Goal: Transaction & Acquisition: Purchase product/service

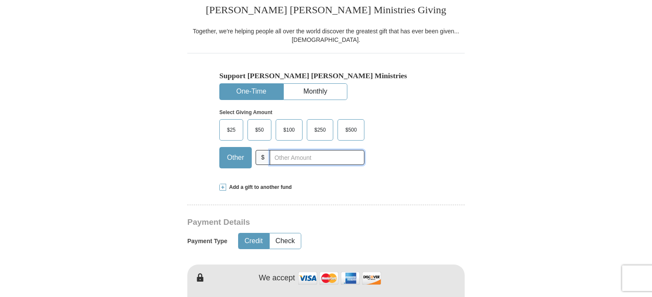
click at [279, 157] on input "text" at bounding box center [317, 157] width 95 height 15
type input "1"
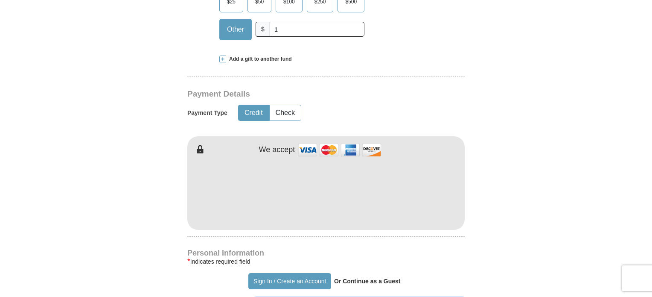
type input "DB"
type input "Luthango"
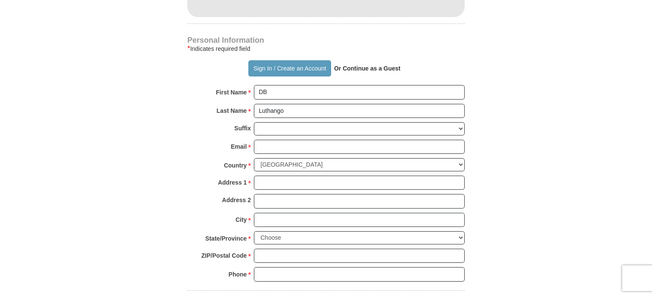
scroll to position [598, 0]
click at [308, 125] on select "[PERSON_NAME] I II III IV V VI" at bounding box center [359, 127] width 211 height 13
click at [370, 148] on input "Email *" at bounding box center [359, 146] width 211 height 15
type input "[EMAIL_ADDRESS][DOMAIN_NAME]"
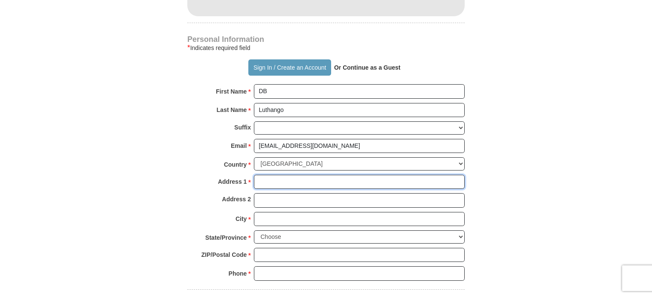
click at [302, 179] on input "Address 1 *" at bounding box center [359, 182] width 211 height 15
type input "Unit [GEOGRAPHIC_DATA], [STREET_ADDRESS]"
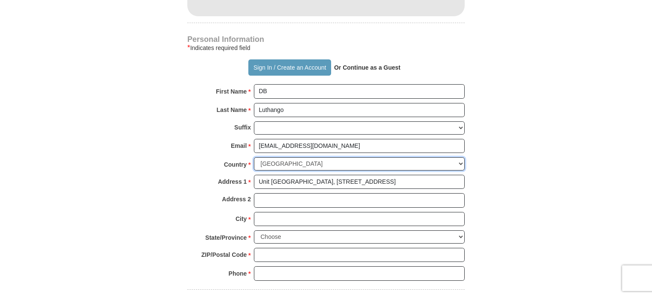
select select "ZA"
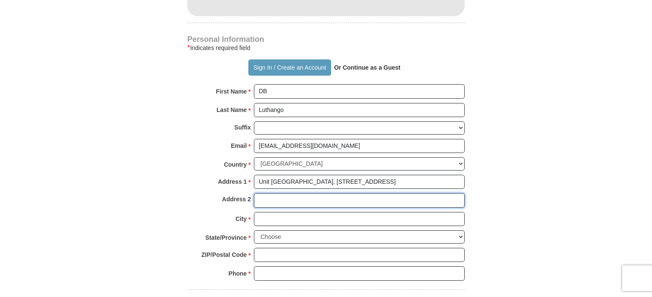
type input "[GEOGRAPHIC_DATA]"
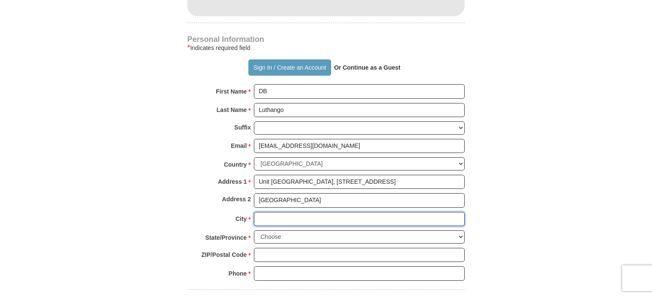
type input "[GEOGRAPHIC_DATA]"
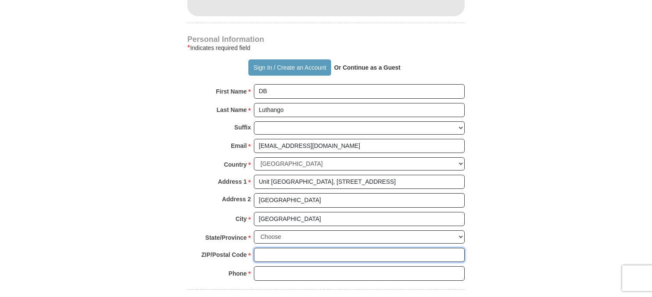
type input "2091"
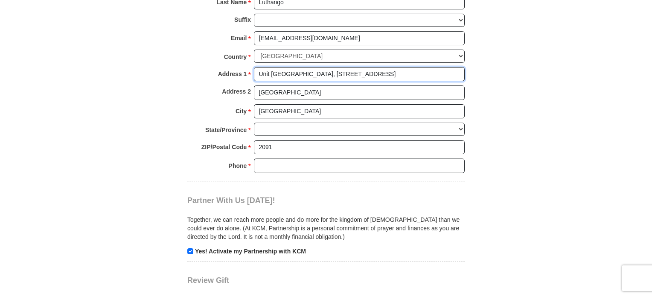
scroll to position [726, 0]
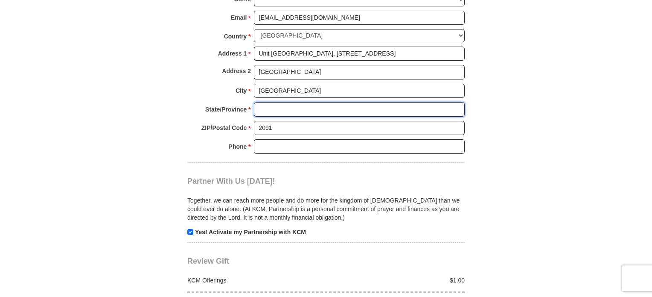
click at [289, 109] on input "State/Province *" at bounding box center [359, 109] width 211 height 15
type input "Gauteng"
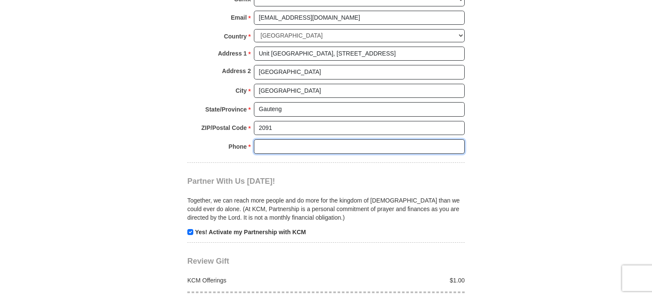
click at [303, 149] on input "Phone * *" at bounding box center [359, 146] width 211 height 15
type input "[PHONE_NUMBER]"
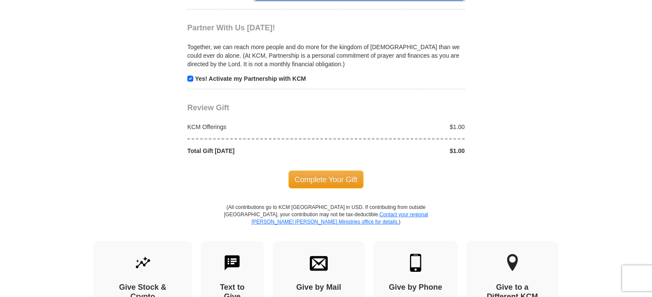
scroll to position [896, 0]
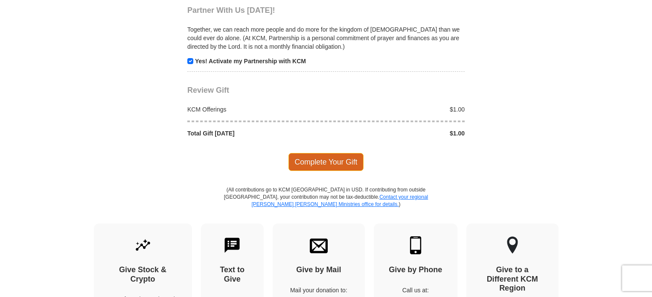
click at [344, 162] on span "Complete Your Gift" at bounding box center [327, 162] width 76 height 18
